Goal: Task Accomplishment & Management: Manage account settings

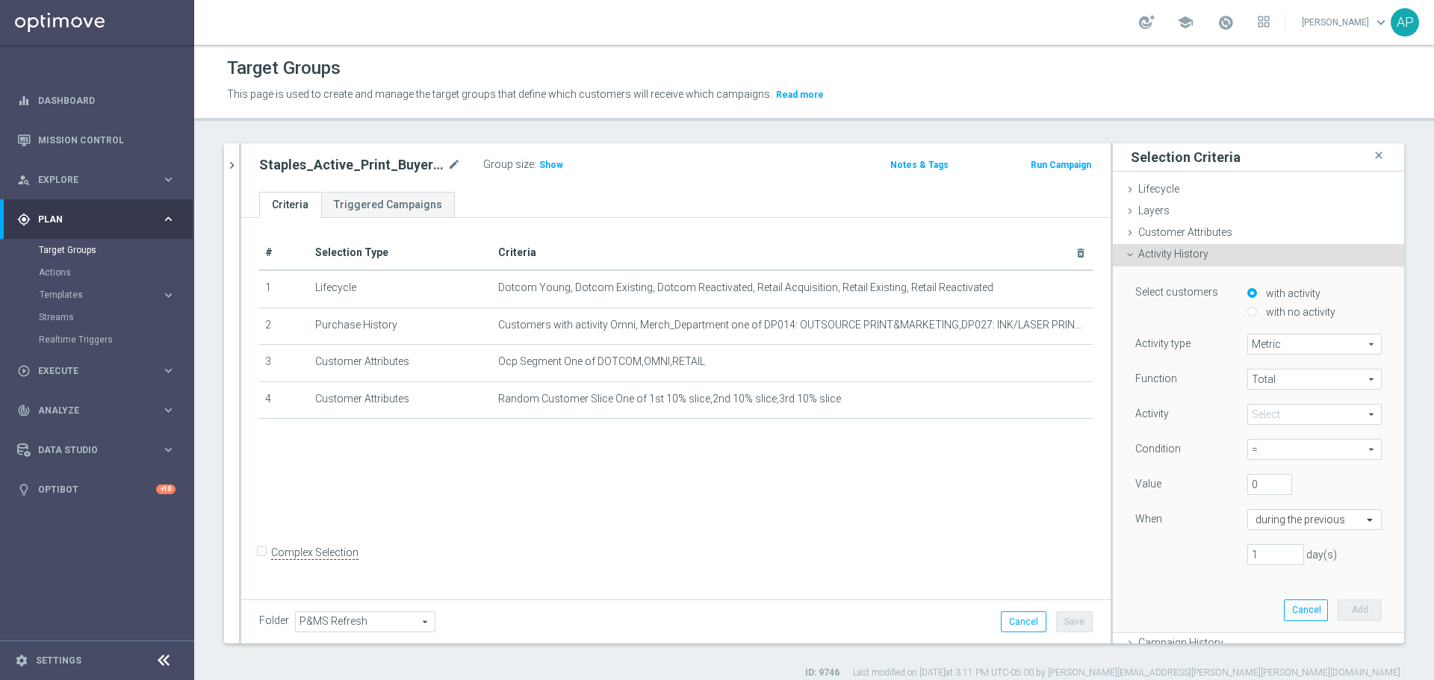
scroll to position [1, 0]
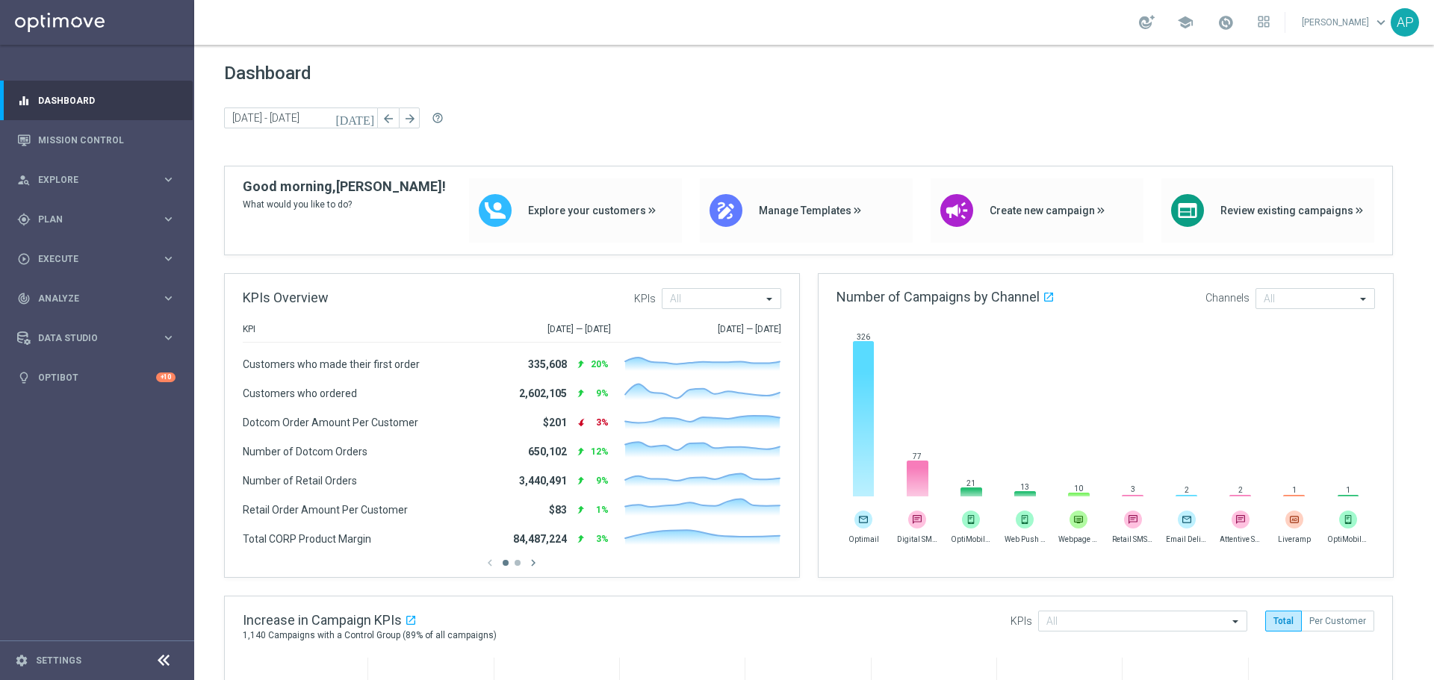
click at [80, 208] on div "gps_fixed Plan keyboard_arrow_right" at bounding box center [96, 219] width 193 height 40
click at [101, 240] on div "Target Groups" at bounding box center [116, 250] width 154 height 22
click at [90, 244] on link "Target Groups" at bounding box center [97, 250] width 116 height 12
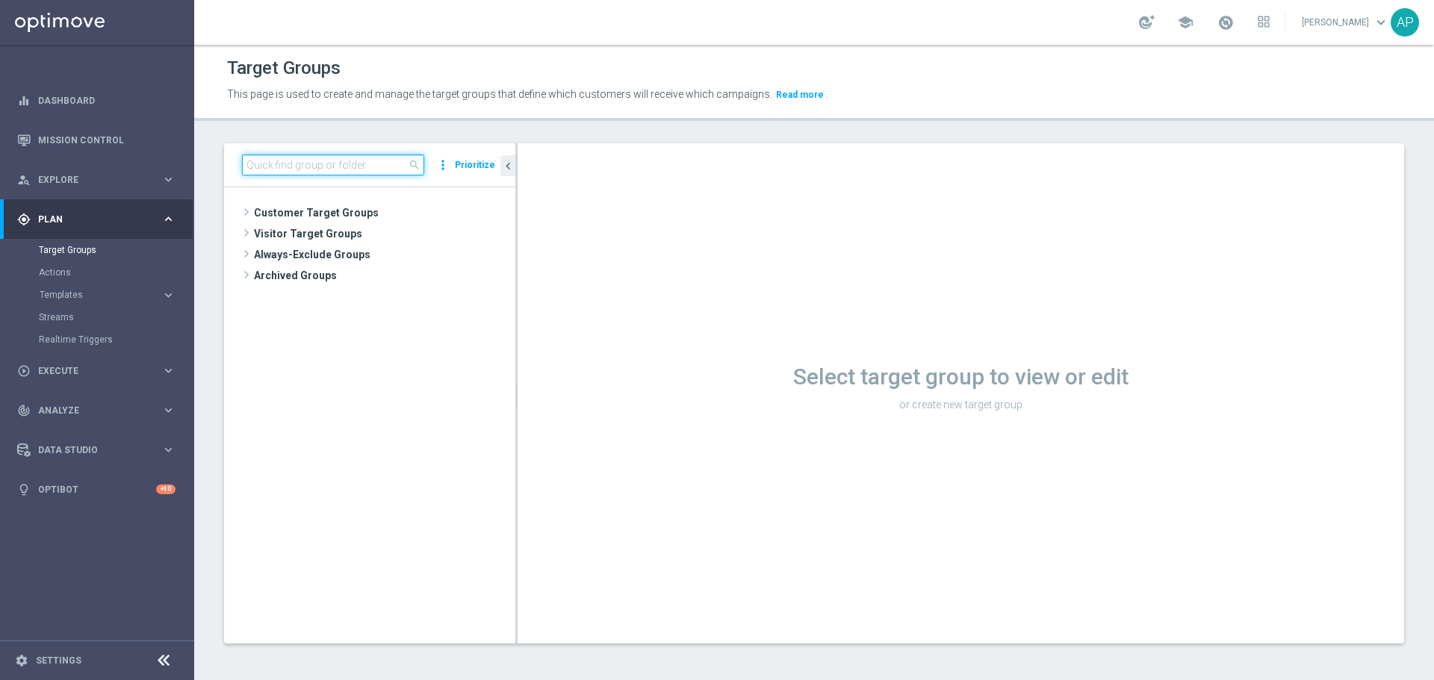
click at [357, 164] on input at bounding box center [333, 165] width 182 height 21
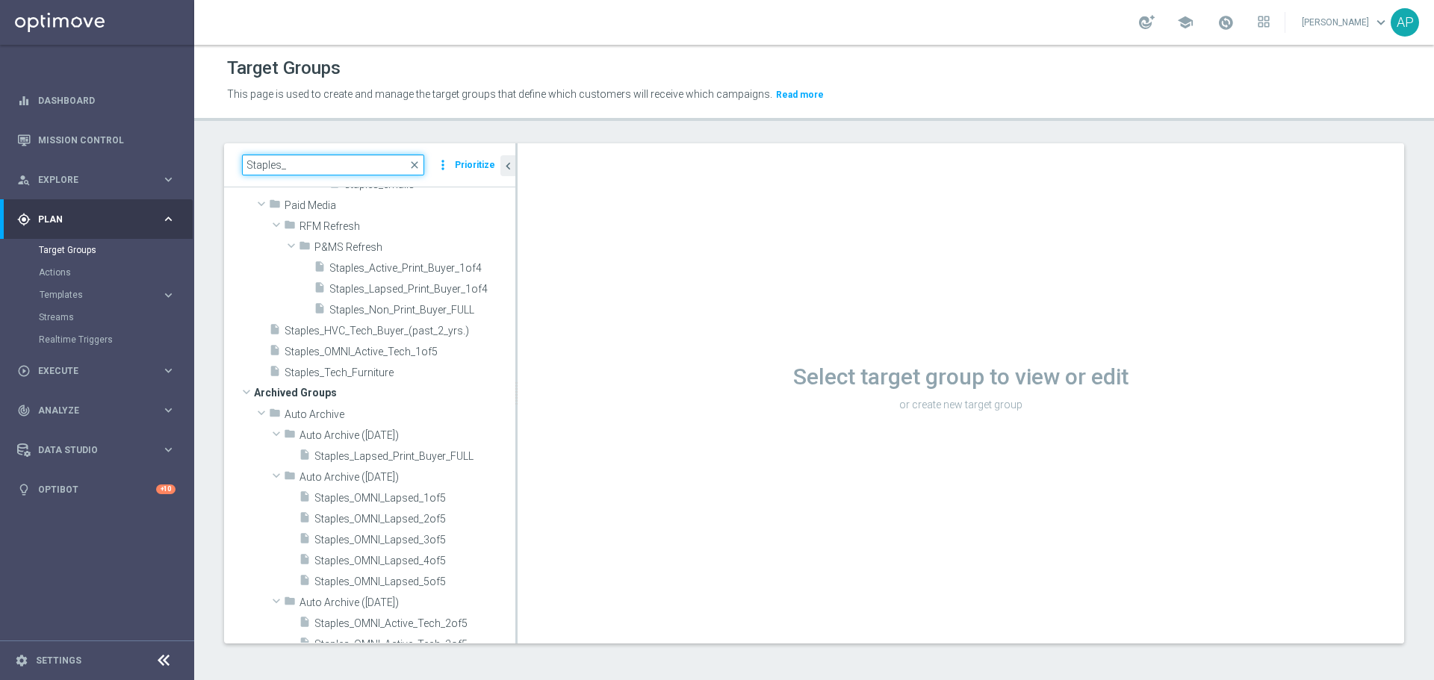
scroll to position [149, 0]
type input "Staples_"
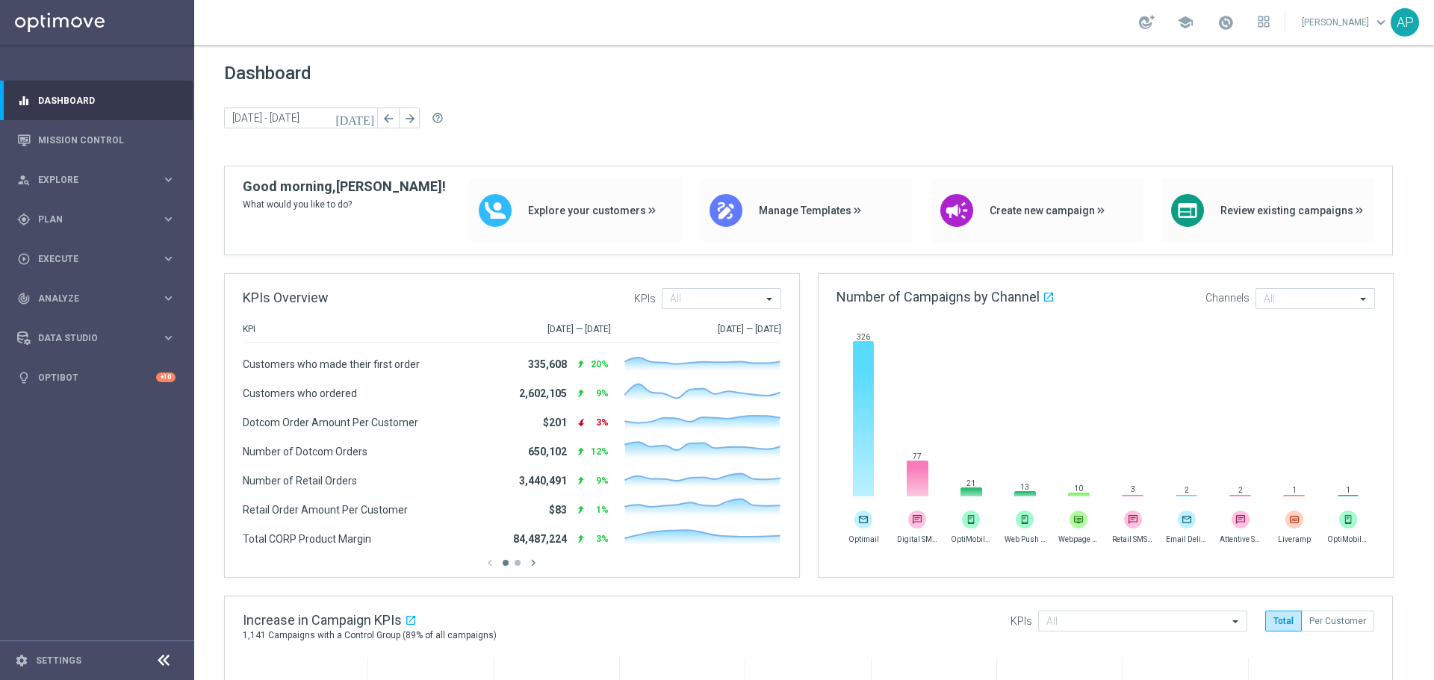
click at [84, 216] on span "Plan" at bounding box center [99, 219] width 123 height 9
click at [76, 248] on link "Target Groups" at bounding box center [97, 250] width 116 height 12
